Goal: Information Seeking & Learning: Learn about a topic

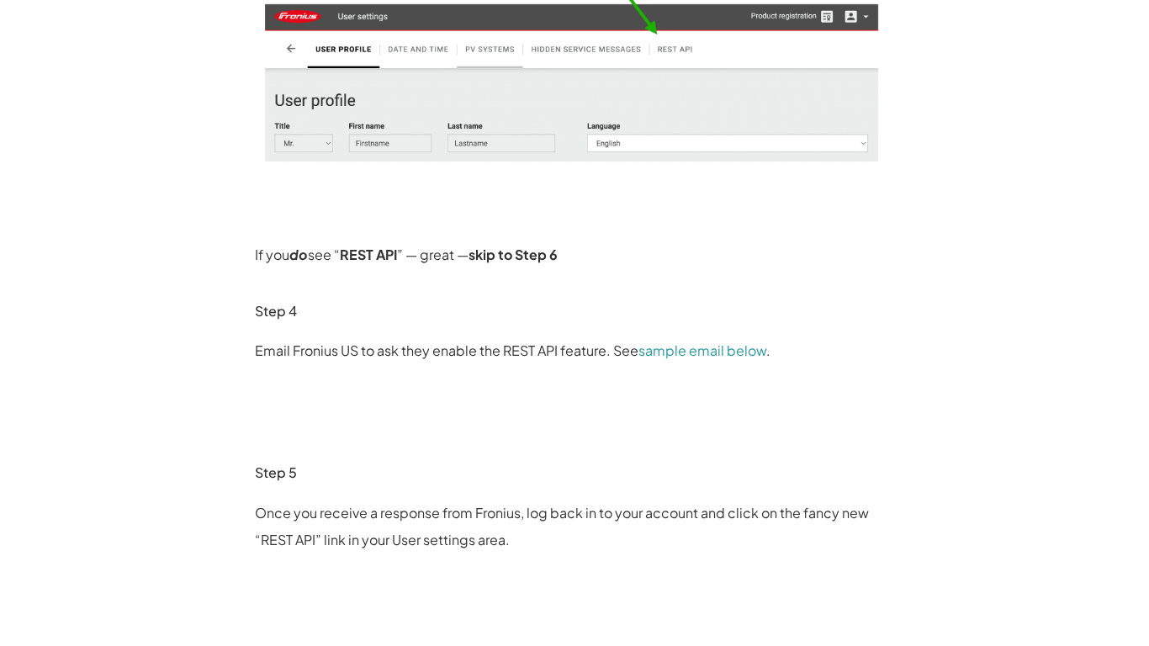
scroll to position [1833, 0]
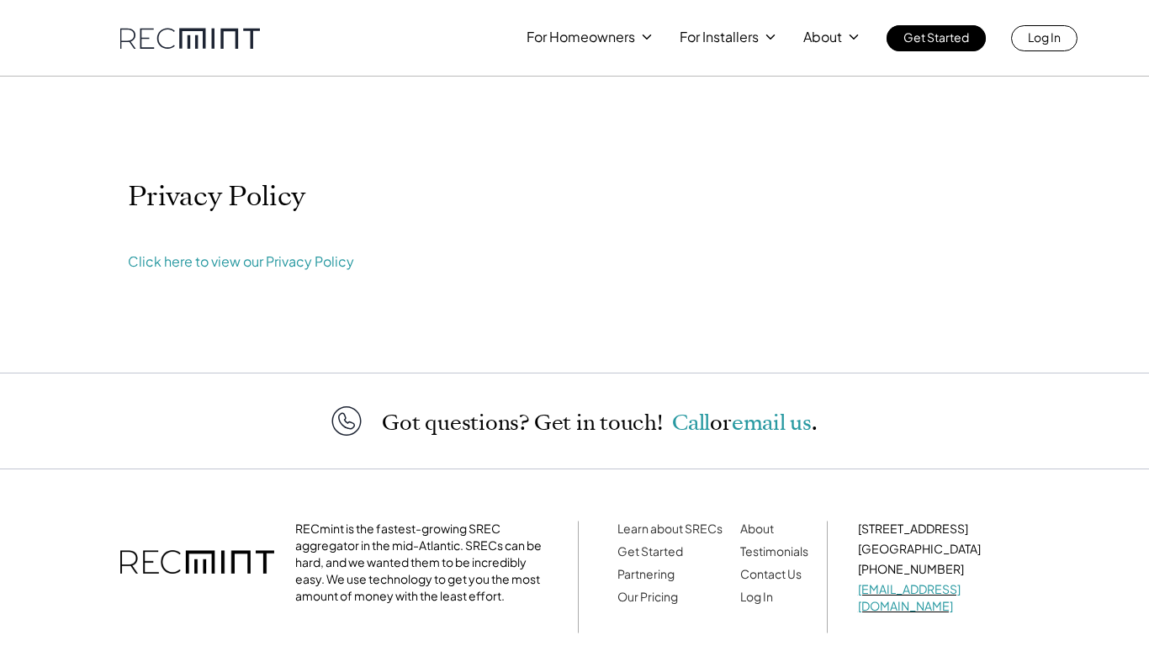
scroll to position [84, 0]
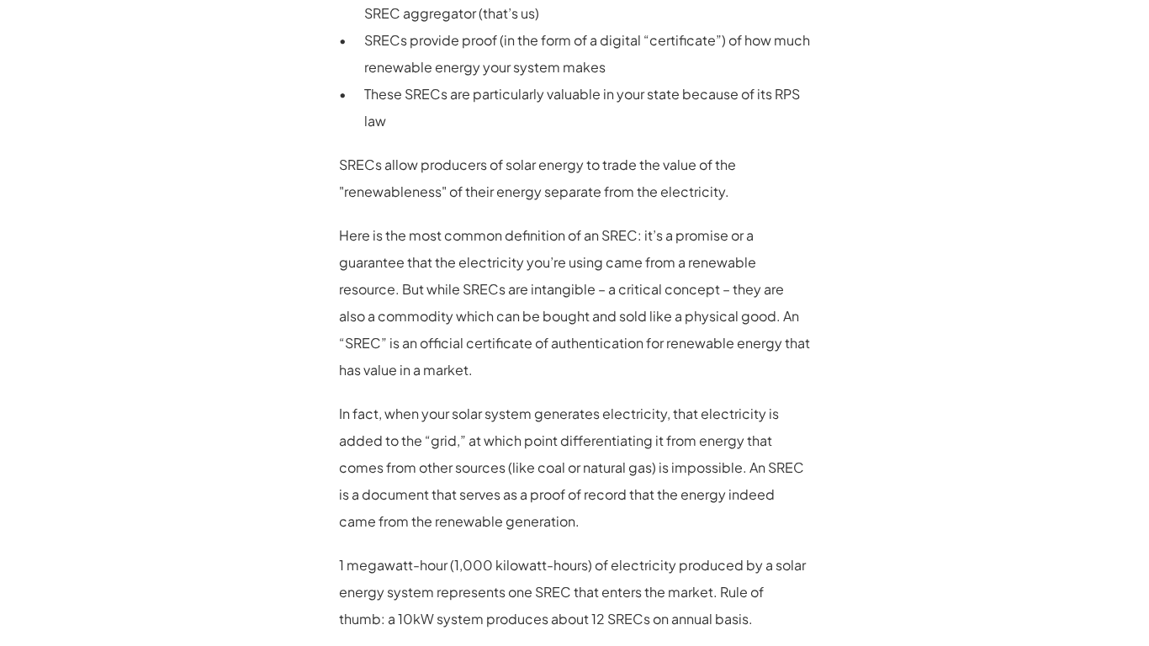
scroll to position [1833, 0]
